Goal: Information Seeking & Learning: Check status

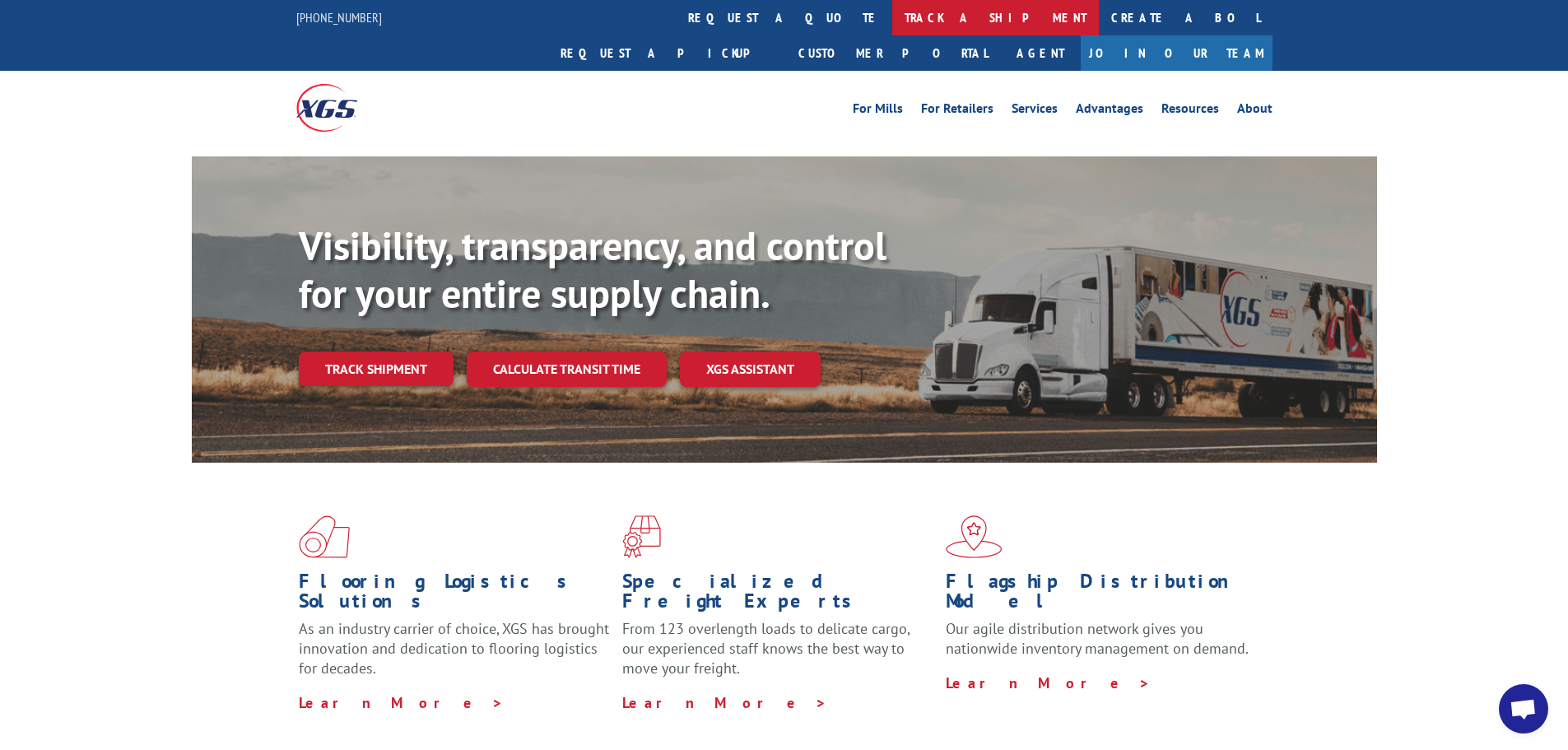
click at [892, 19] on link "track a shipment" at bounding box center [995, 18] width 207 height 35
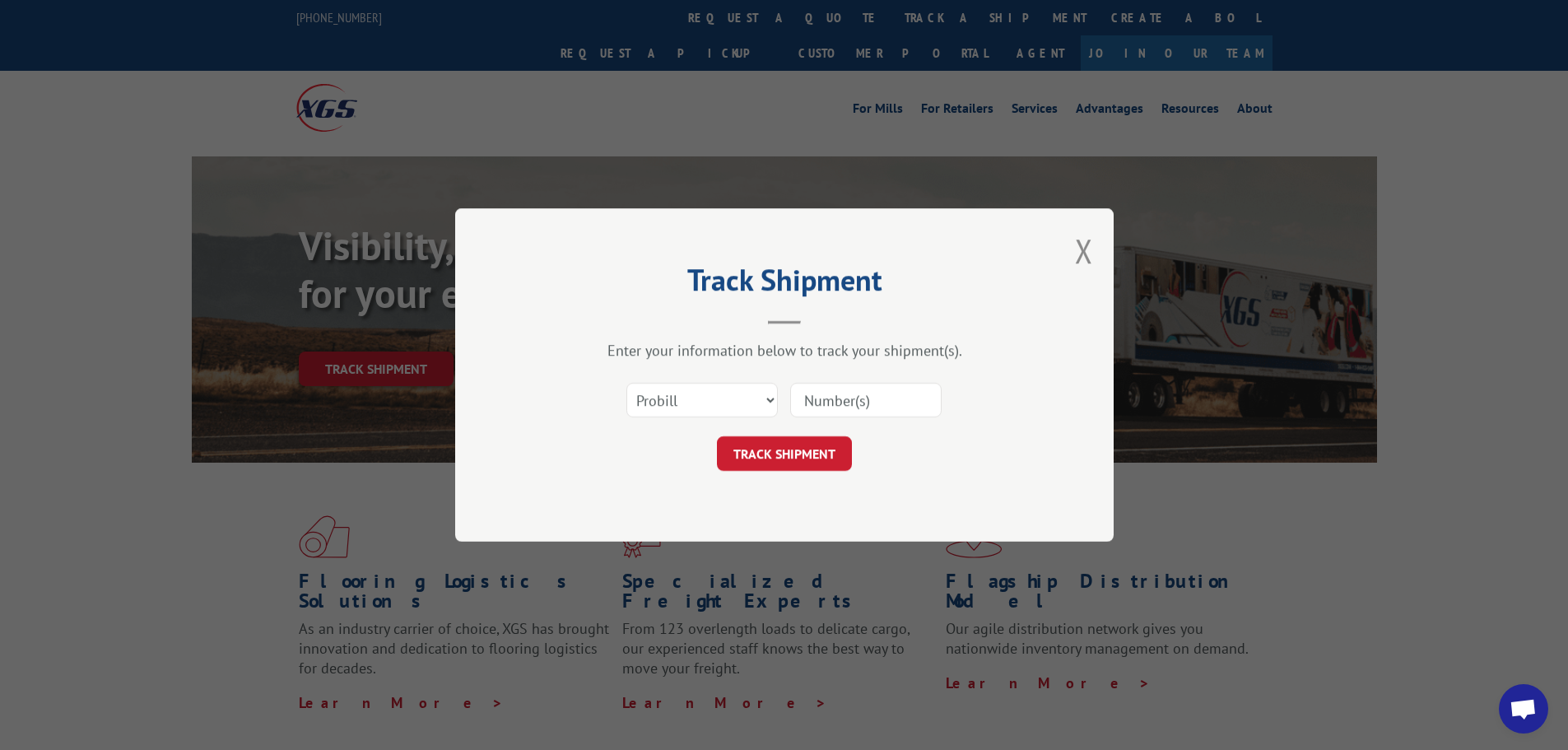
click at [861, 408] on input at bounding box center [866, 400] width 152 height 34
type input "17590687"
click button "TRACK SHIPMENT" at bounding box center [784, 453] width 135 height 34
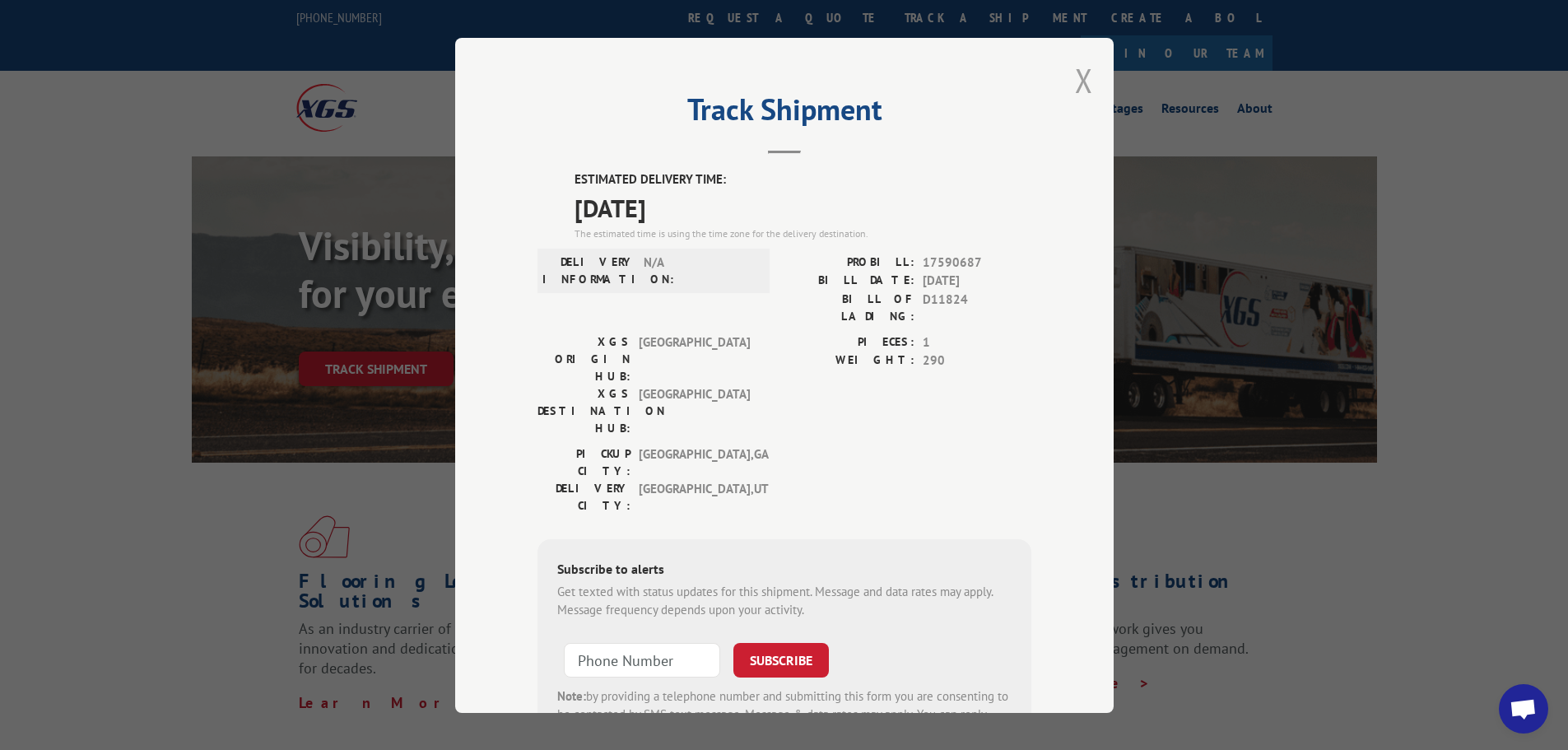
click at [1084, 90] on button "Close modal" at bounding box center [1085, 80] width 18 height 44
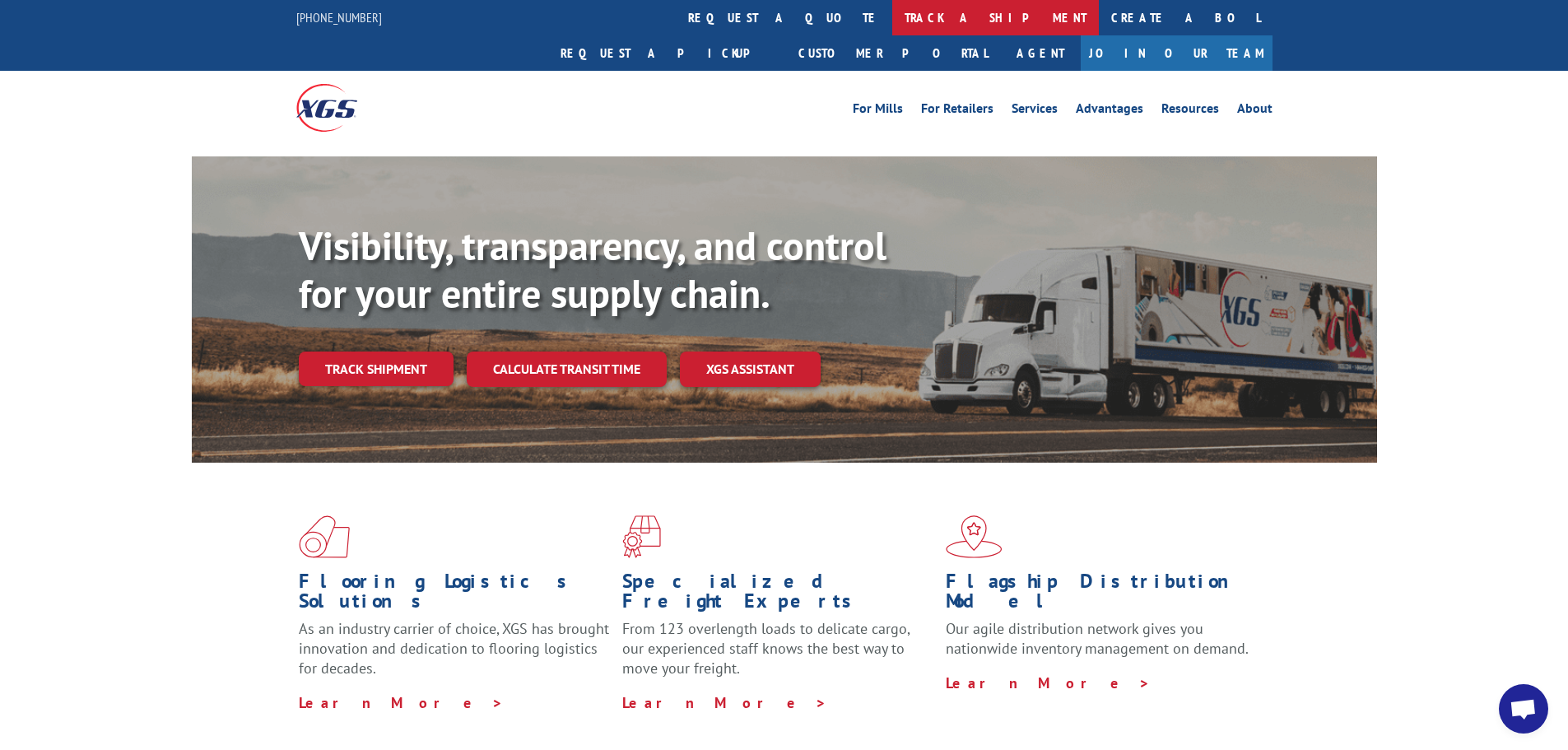
click at [892, 28] on link "track a shipment" at bounding box center [995, 18] width 207 height 35
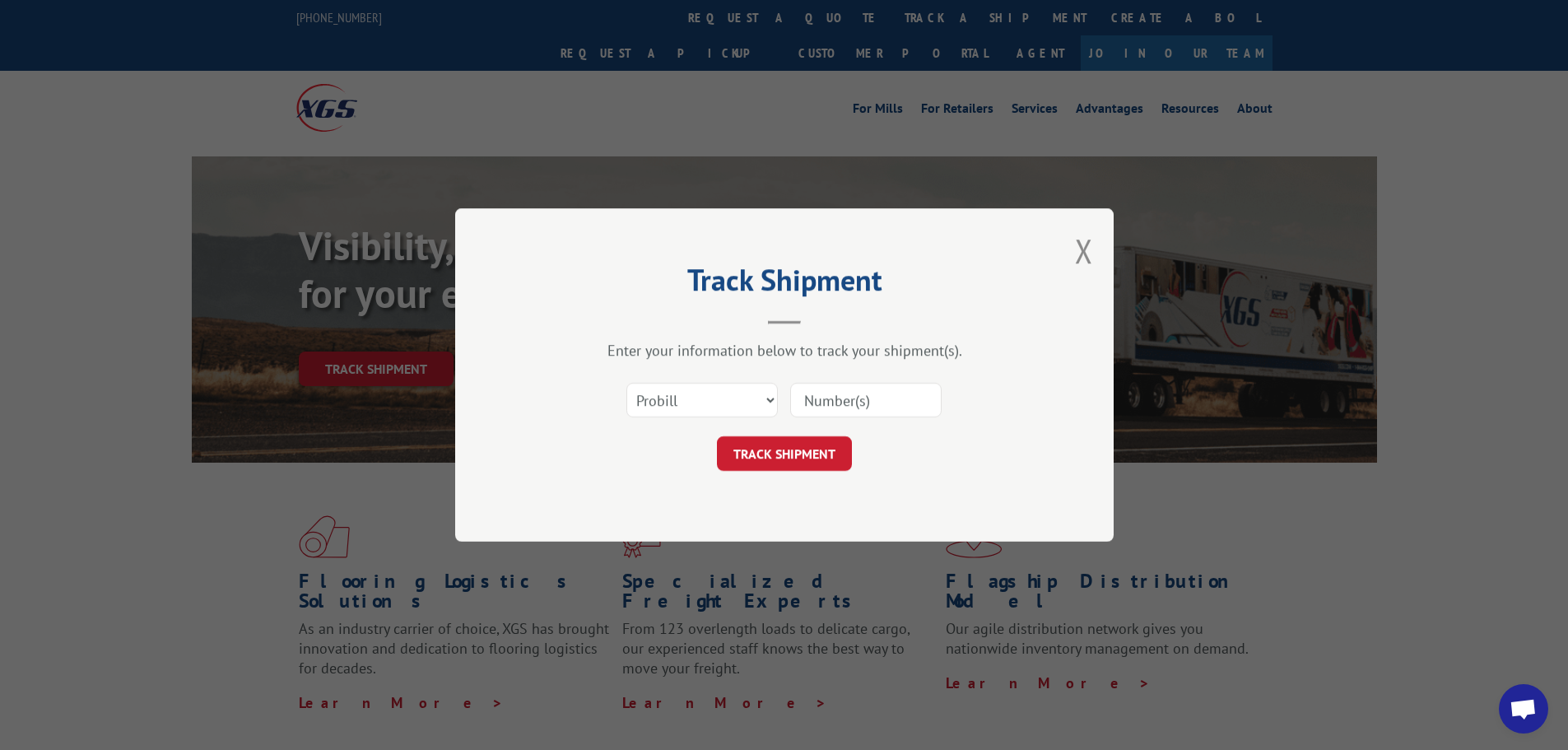
click at [828, 401] on input at bounding box center [866, 400] width 152 height 34
type input "1759071"
click button "TRACK SHIPMENT" at bounding box center [784, 453] width 135 height 34
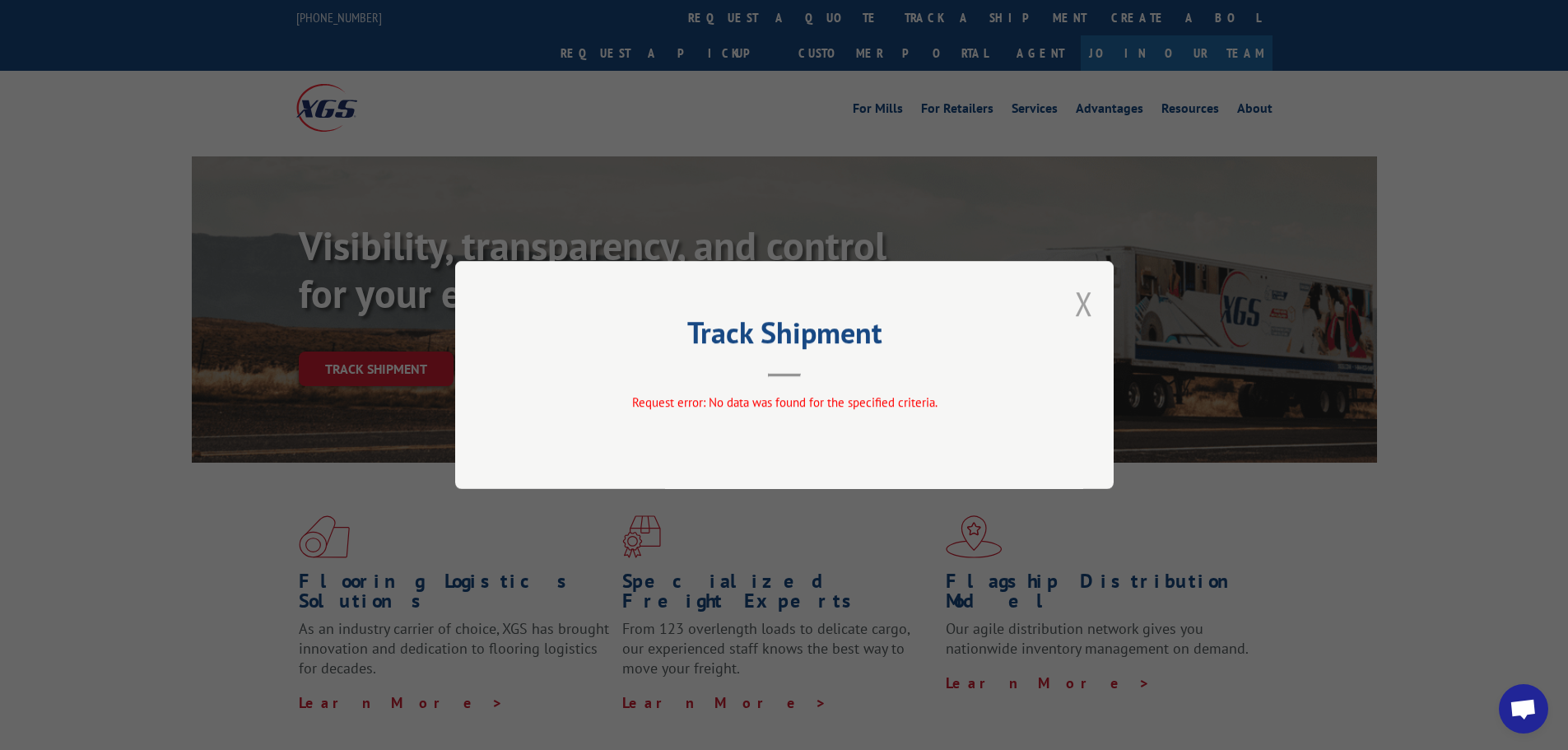
click at [1088, 323] on button "Close modal" at bounding box center [1085, 303] width 18 height 44
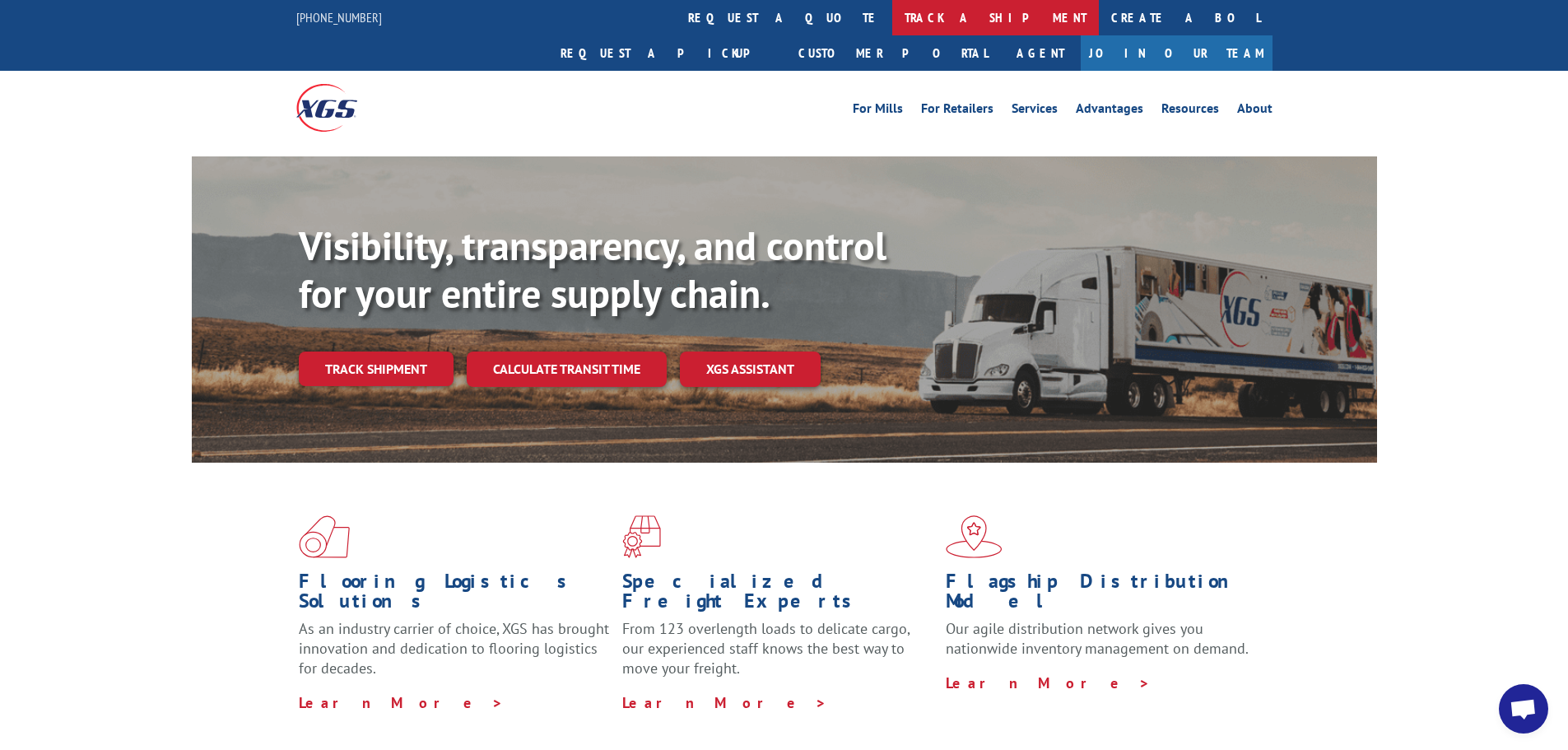
click at [892, 25] on link "track a shipment" at bounding box center [995, 18] width 207 height 35
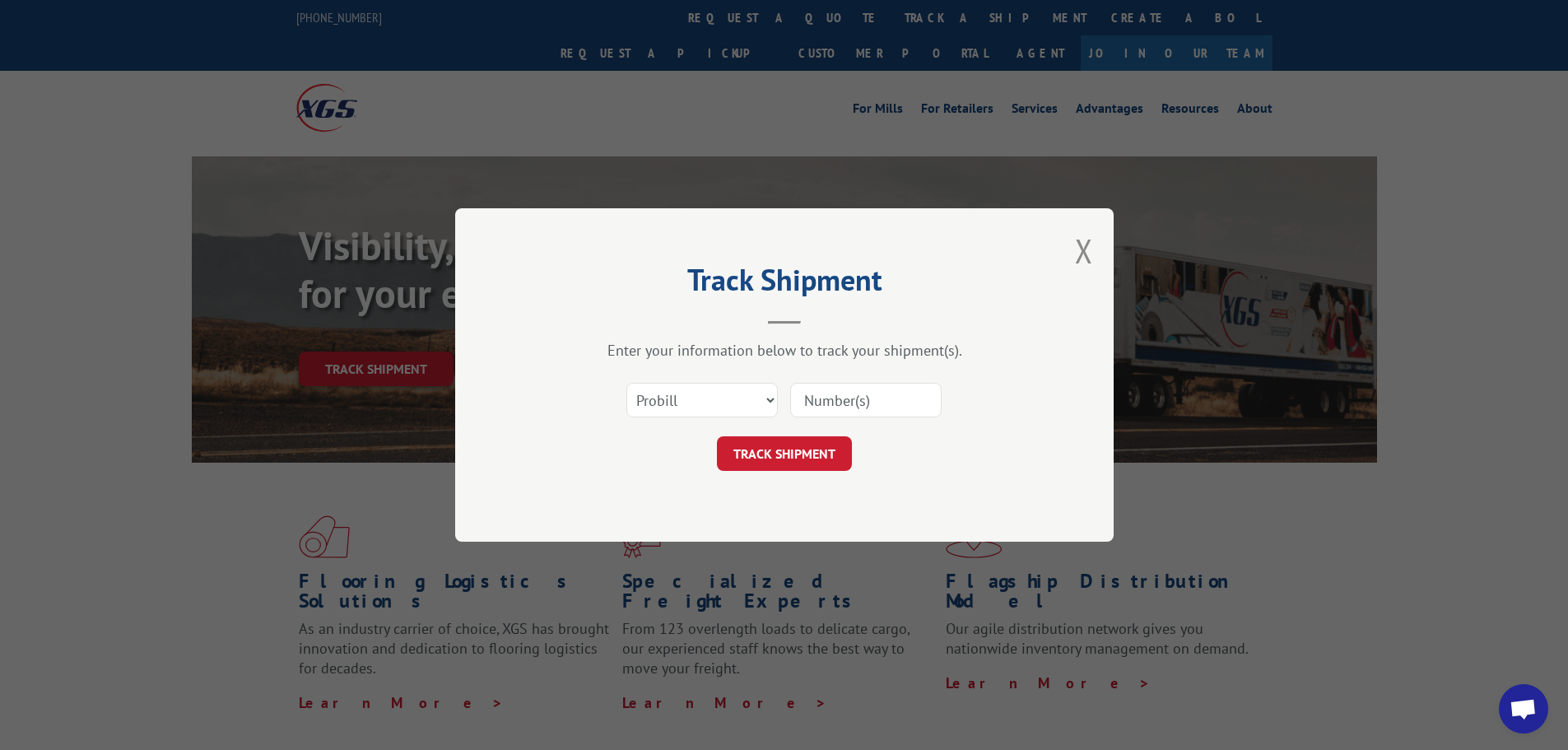
click at [805, 411] on input at bounding box center [866, 400] width 152 height 34
type input "17590711"
click button "TRACK SHIPMENT" at bounding box center [784, 453] width 135 height 34
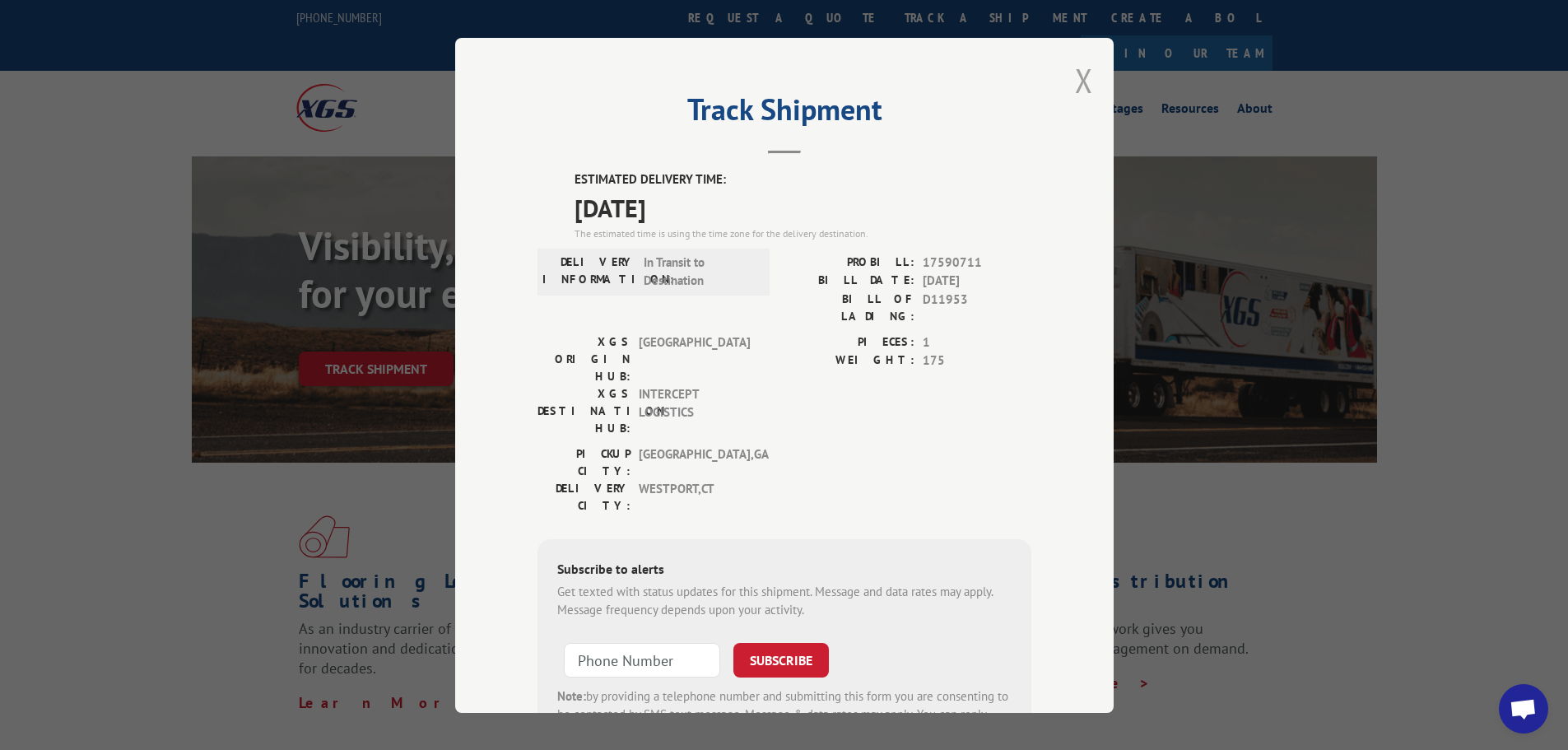
click at [1075, 86] on button "Close modal" at bounding box center [1085, 80] width 18 height 44
